Goal: Task Accomplishment & Management: Use online tool/utility

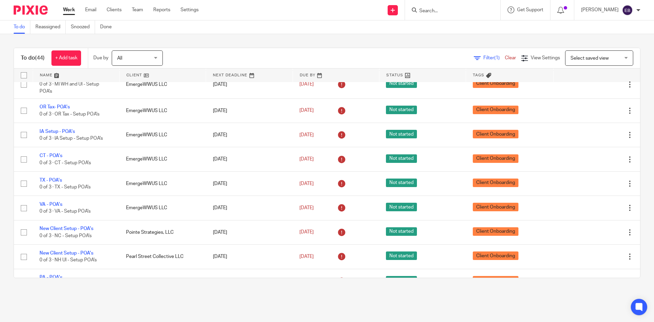
scroll to position [917, 0]
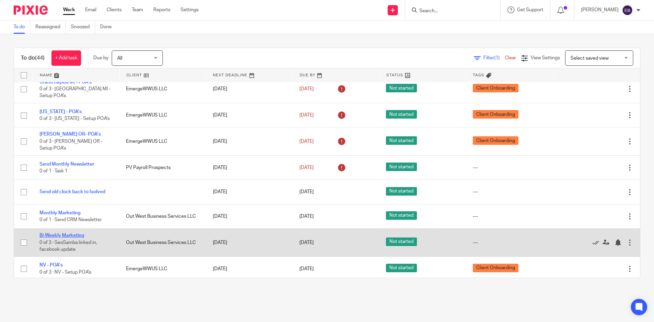
click at [77, 233] on link "Bi-Weekly Marketing" at bounding box center [62, 235] width 45 height 5
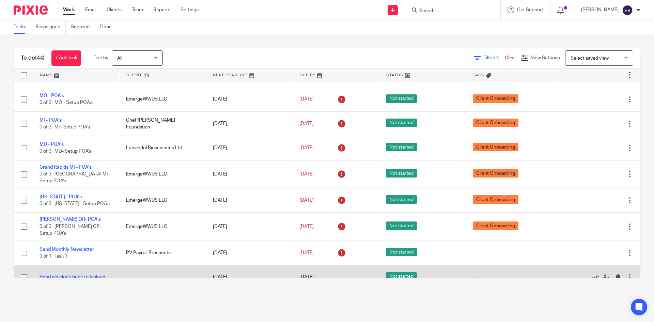
scroll to position [917, 0]
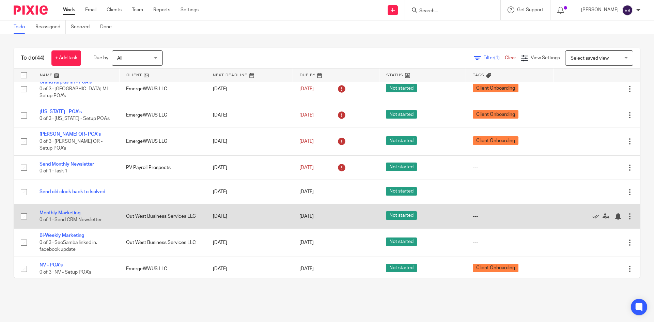
click at [627, 214] on div at bounding box center [630, 216] width 7 height 7
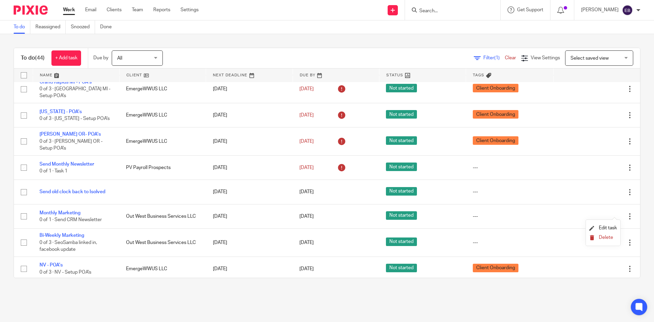
click at [607, 240] on button "Delete" at bounding box center [604, 237] width 28 height 5
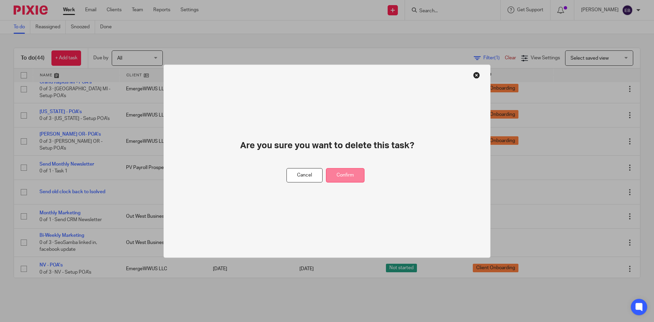
click at [346, 170] on button "Confirm" at bounding box center [345, 175] width 39 height 15
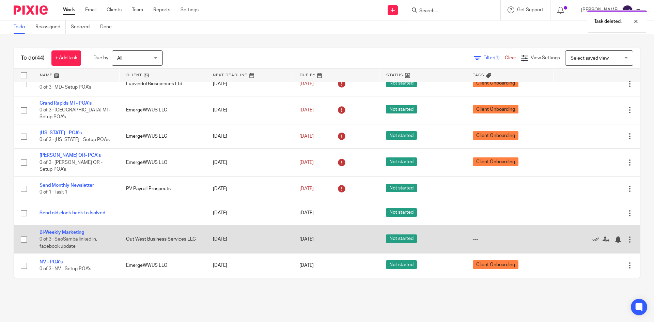
scroll to position [892, 0]
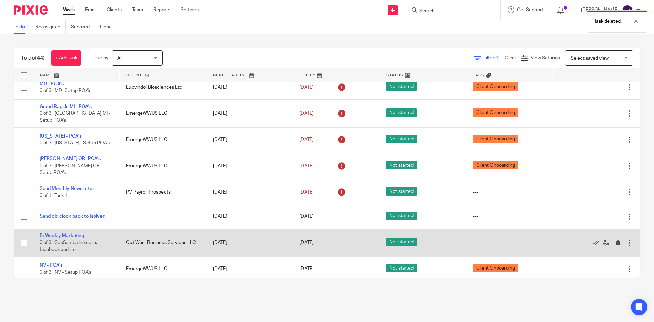
click at [616, 243] on div "Edit task Delete" at bounding box center [597, 242] width 73 height 17
click at [627, 241] on div at bounding box center [630, 243] width 7 height 7
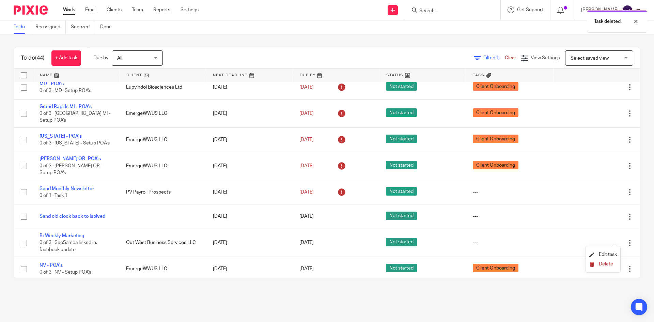
click at [607, 263] on span "Delete" at bounding box center [606, 264] width 14 height 5
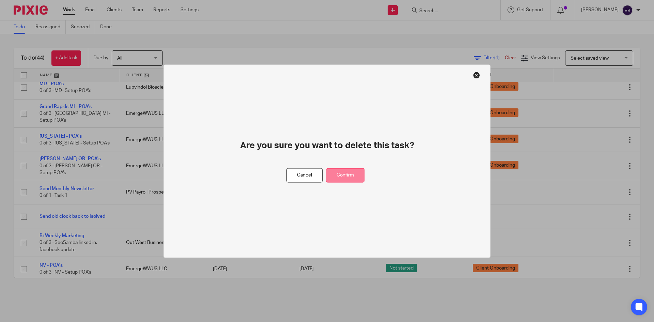
click at [355, 172] on button "Confirm" at bounding box center [345, 175] width 39 height 15
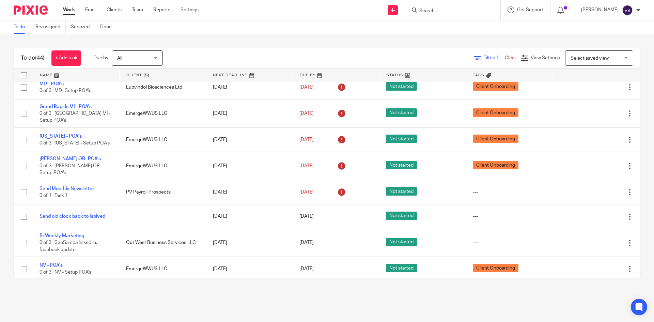
scroll to position [864, 0]
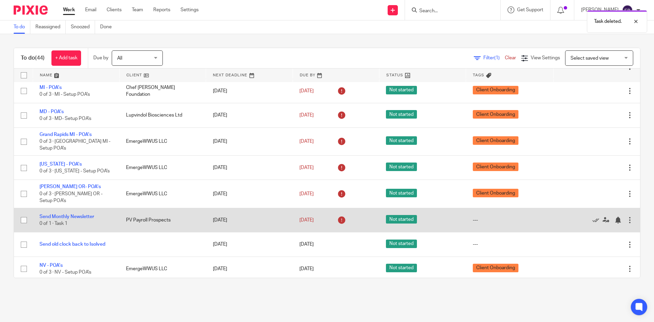
click at [627, 217] on div at bounding box center [630, 220] width 7 height 7
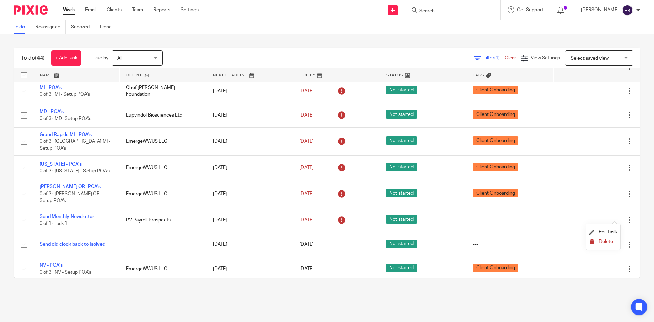
click at [602, 244] on button "Delete" at bounding box center [604, 241] width 28 height 5
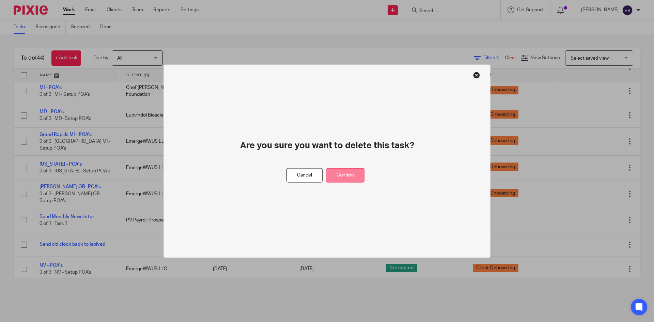
drag, startPoint x: 343, startPoint y: 176, endPoint x: 170, endPoint y: 44, distance: 217.4
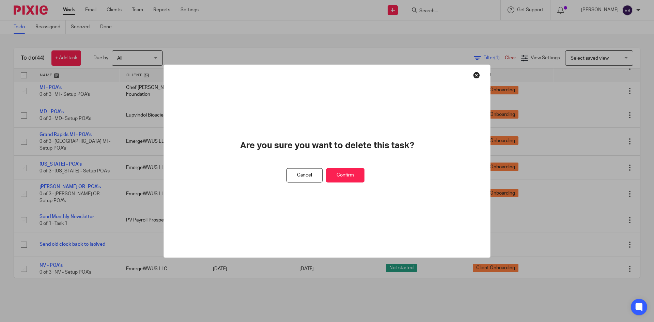
click at [343, 176] on button "Confirm" at bounding box center [345, 175] width 39 height 15
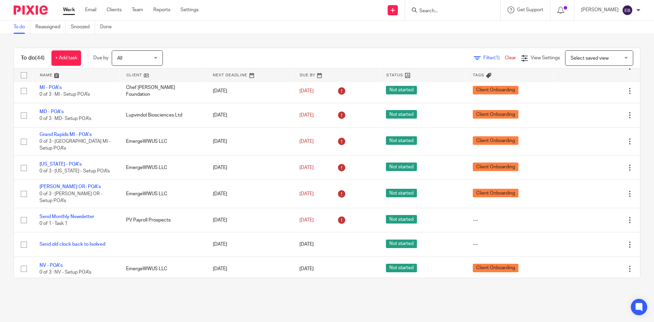
scroll to position [840, 0]
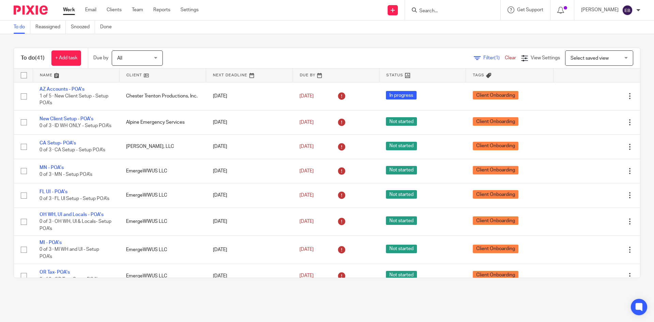
click at [474, 7] on form at bounding box center [455, 10] width 73 height 9
click at [442, 11] on input "Search" at bounding box center [449, 11] width 61 height 6
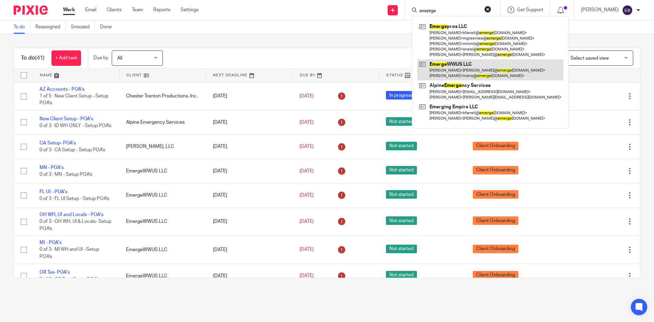
type input "emerge"
click at [457, 73] on link at bounding box center [491, 69] width 146 height 21
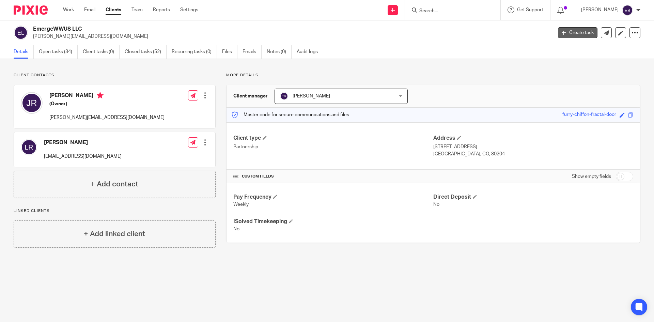
click at [562, 32] on icon at bounding box center [564, 33] width 4 height 4
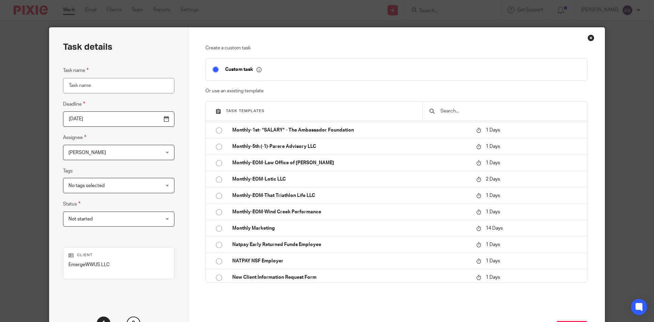
scroll to position [273, 0]
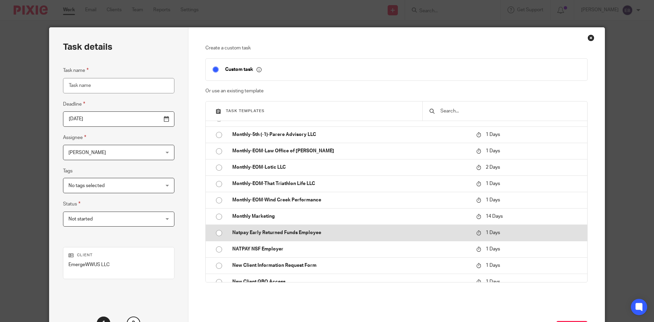
click at [216, 231] on input "radio" at bounding box center [219, 233] width 13 height 13
type input "[DATE]"
type input "Natpay Early Returned Funds Employee"
checkbox input "false"
radio input "false"
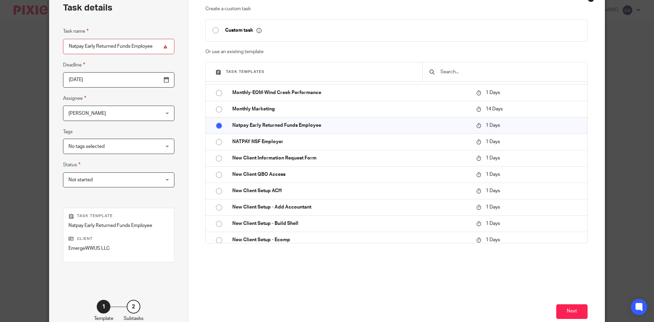
scroll to position [81, 0]
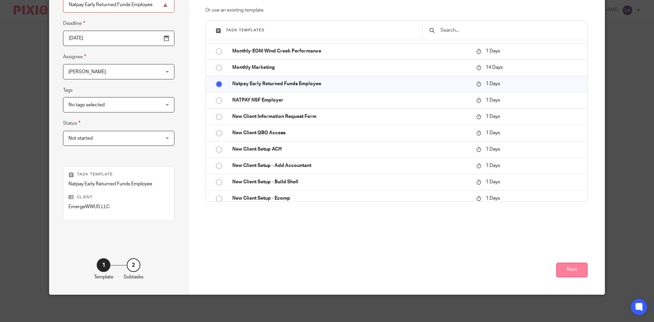
click at [571, 272] on button "Next" at bounding box center [572, 270] width 31 height 15
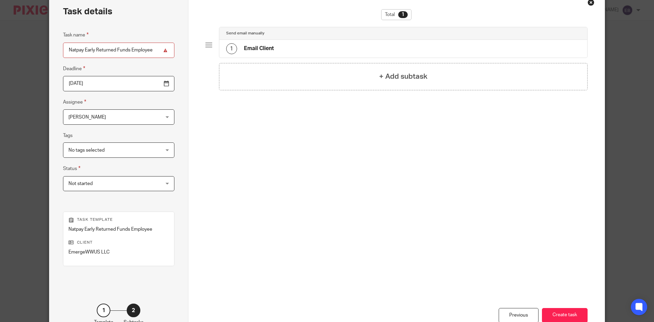
scroll to position [0, 0]
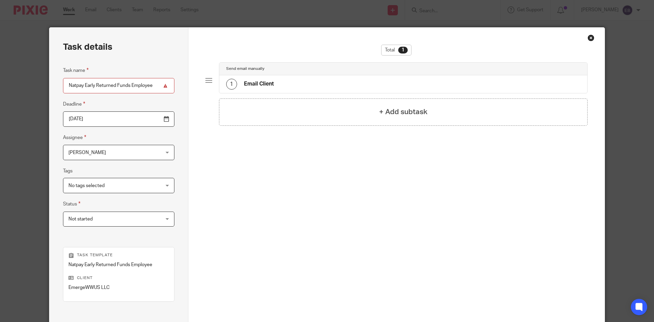
click at [308, 86] on div "1 Email Client" at bounding box center [404, 84] width 368 height 18
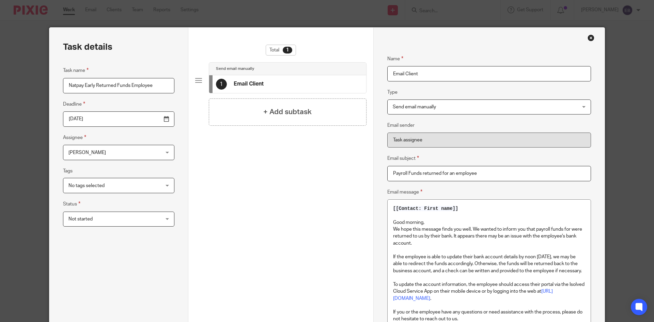
drag, startPoint x: 452, startPoint y: 173, endPoint x: 446, endPoint y: 172, distance: 6.5
click at [446, 172] on input "Payroll Funds returned for an employee" at bounding box center [490, 173] width 204 height 15
click at [477, 170] on input "Payroll Funds returned for 2 employee" at bounding box center [490, 173] width 204 height 15
type input "Payroll Funds returned for 2 employees"
click at [508, 156] on fieldset "Email subject Payroll Funds returned for 2 employees" at bounding box center [490, 167] width 204 height 27
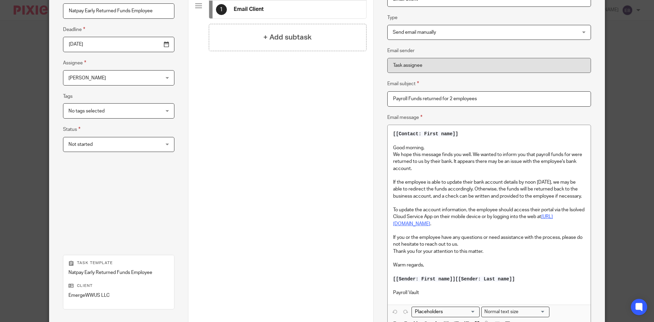
scroll to position [102, 0]
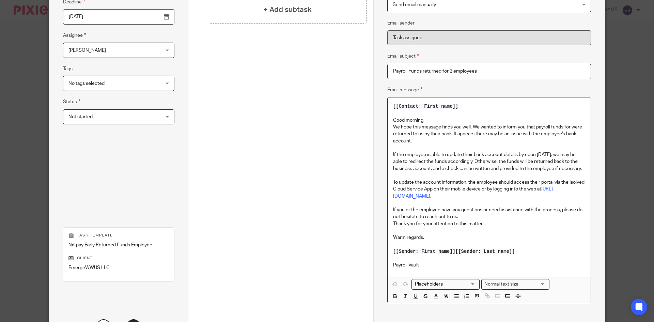
click at [456, 252] on span "[[Sender: Last name]]" at bounding box center [486, 251] width 60 height 5
drag, startPoint x: 571, startPoint y: 127, endPoint x: 573, endPoint y: 131, distance: 4.4
click at [571, 127] on p "We hope this message finds you well. We wanted to inform you that payroll funds…" at bounding box center [489, 134] width 192 height 21
click at [392, 300] on button "button" at bounding box center [395, 296] width 9 height 9
click at [571, 125] on p "We hope this message finds you well. We wanted to inform you that payroll funds…" at bounding box center [489, 134] width 192 height 21
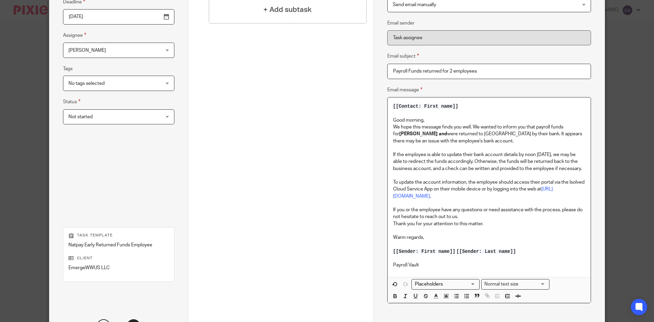
click at [443, 130] on p "We hope this message finds you well. We wanted to inform you that payroll funds…" at bounding box center [489, 134] width 192 height 21
drag, startPoint x: 442, startPoint y: 135, endPoint x: 447, endPoint y: 131, distance: 6.3
click at [442, 134] on strong "Randall Robertson and" at bounding box center [423, 134] width 48 height 5
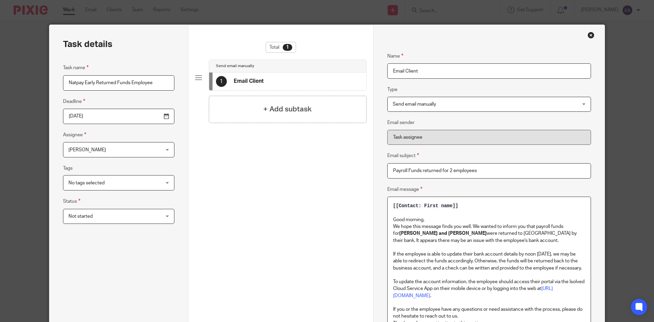
scroll to position [0, 0]
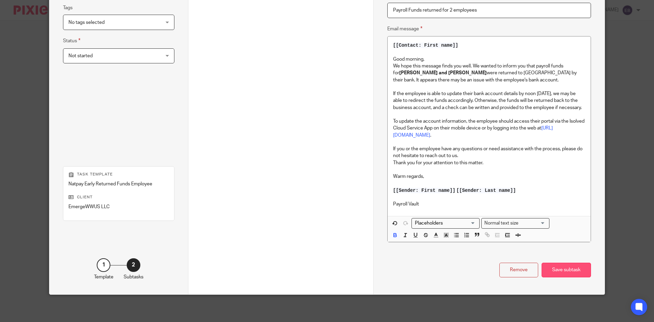
click at [566, 271] on div "Save subtask" at bounding box center [566, 270] width 49 height 15
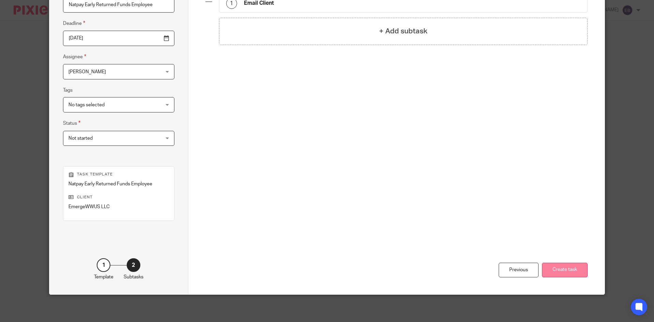
click at [571, 271] on button "Create task" at bounding box center [565, 270] width 46 height 15
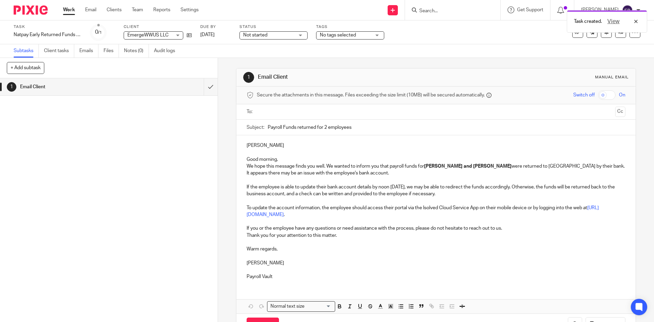
click at [275, 111] on input "text" at bounding box center [435, 112] width 353 height 8
click at [616, 113] on button "Cc" at bounding box center [621, 112] width 10 height 10
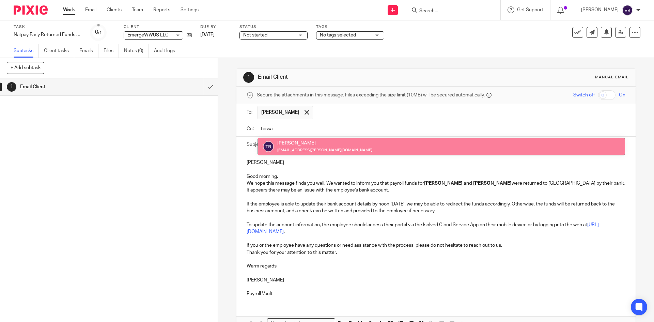
type input "tessa"
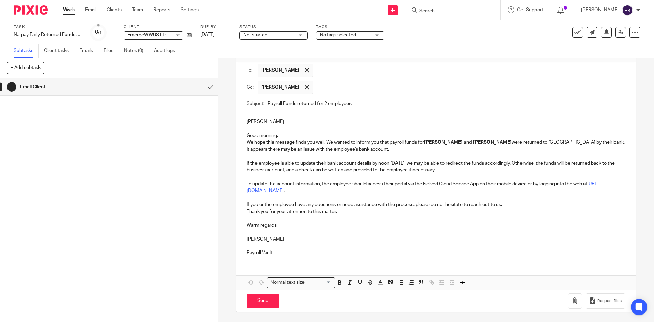
scroll to position [43, 0]
click at [263, 302] on input "Send" at bounding box center [263, 300] width 32 height 15
type input "Sent"
